Goal: Information Seeking & Learning: Find specific fact

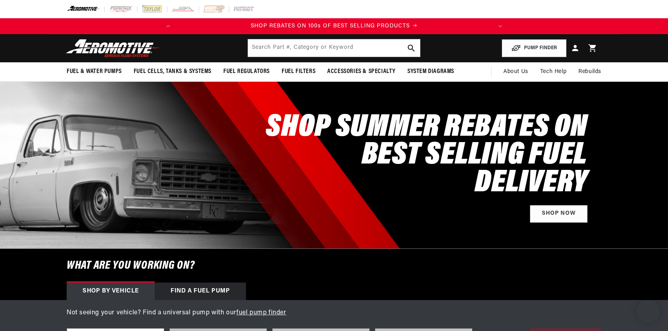
click at [284, 37] on header "Fuel & Water Pumps Back In-Tank In-Line Fuel Pumps" at bounding box center [334, 48] width 575 height 28
click at [283, 44] on input "text" at bounding box center [334, 47] width 172 height 17
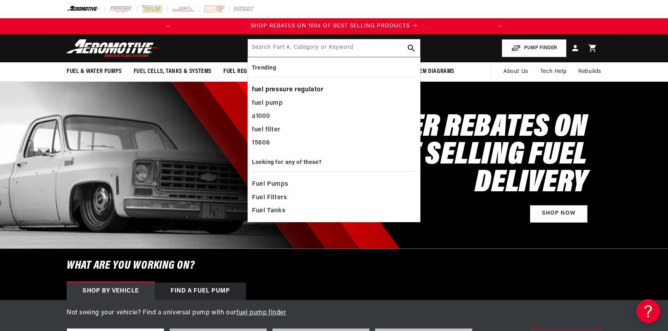
click at [276, 90] on div "fuel pressure regulator" at bounding box center [334, 89] width 164 height 13
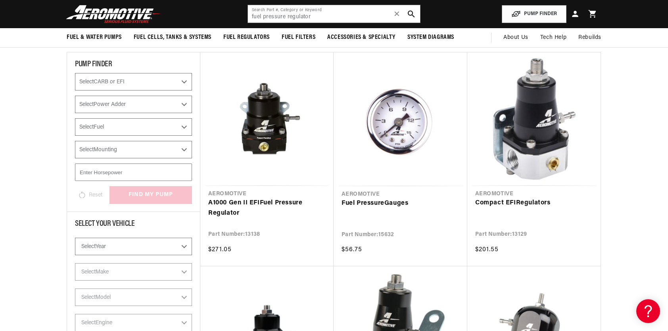
scroll to position [92, 0]
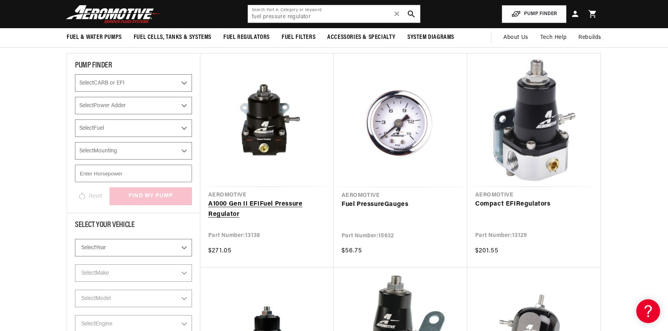
click at [267, 211] on link "A1000 Gen II EFI Fuel Pressure Regulator" at bounding box center [266, 209] width 117 height 20
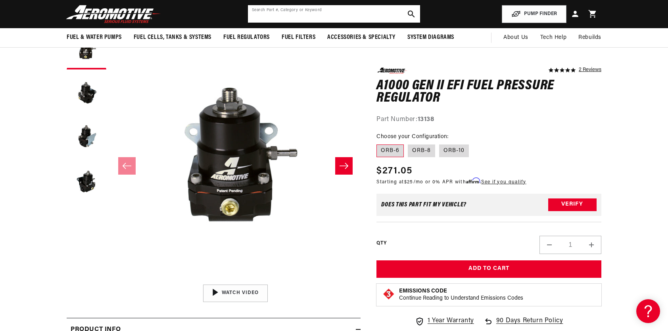
click at [251, 11] on input "text" at bounding box center [334, 13] width 172 height 17
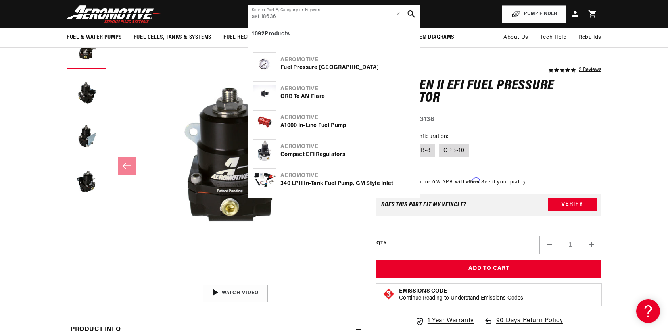
type input "aei 18636"
click at [408, 9] on button "search button" at bounding box center [411, 13] width 17 height 17
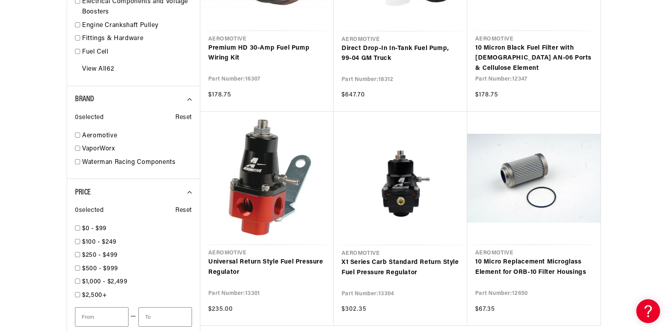
scroll to position [708, 0]
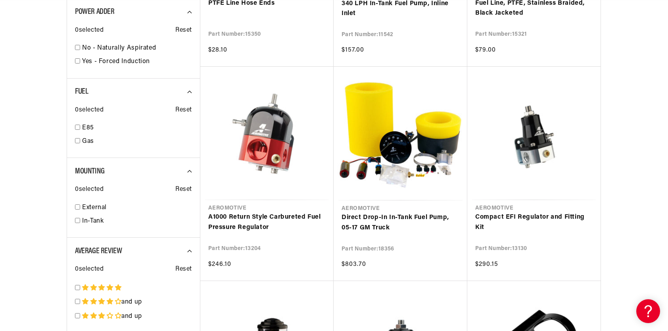
scroll to position [0, 314]
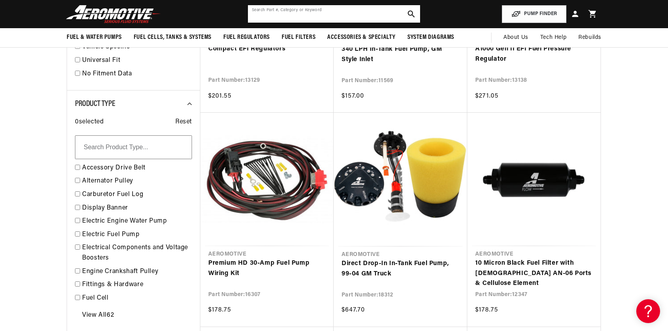
click at [293, 14] on input "text" at bounding box center [334, 13] width 172 height 17
type input "aei-18638"
click at [411, 12] on icon "search button" at bounding box center [412, 14] width 8 height 8
